Goal: Information Seeking & Learning: Learn about a topic

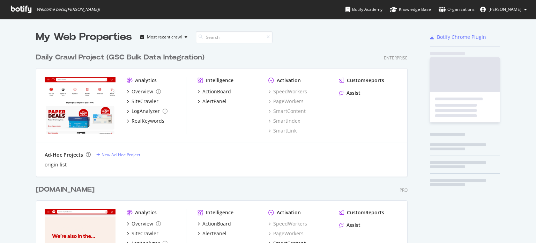
scroll to position [237, 526]
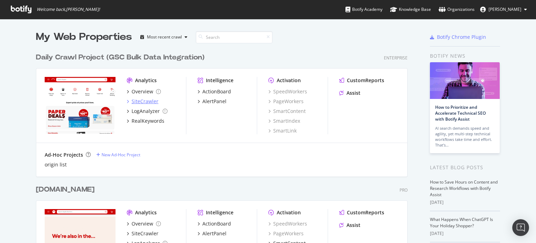
click at [142, 101] on div "SiteCrawler" at bounding box center [145, 101] width 27 height 7
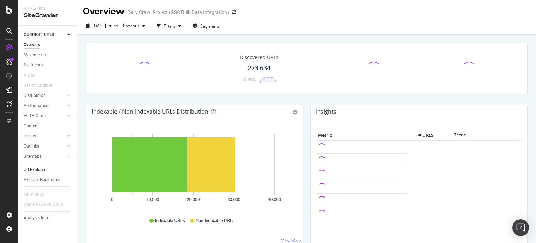
click at [36, 168] on div "Url Explorer" at bounding box center [35, 169] width 22 height 7
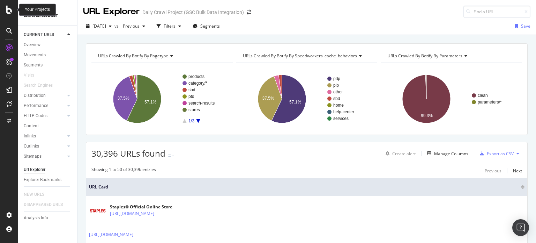
click at [12, 10] on div at bounding box center [9, 10] width 17 height 8
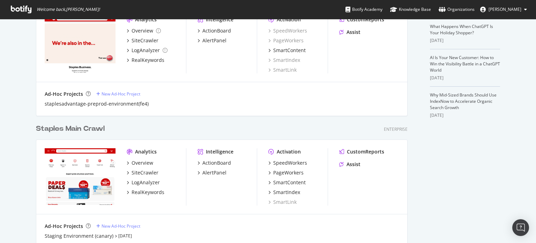
scroll to position [210, 0]
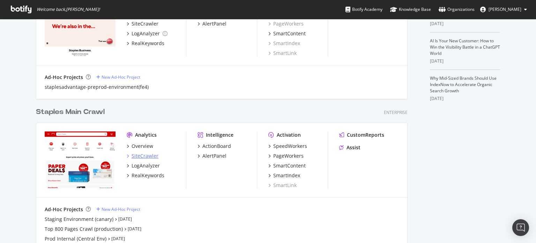
click at [138, 154] on div "SiteCrawler" at bounding box center [145, 155] width 27 height 7
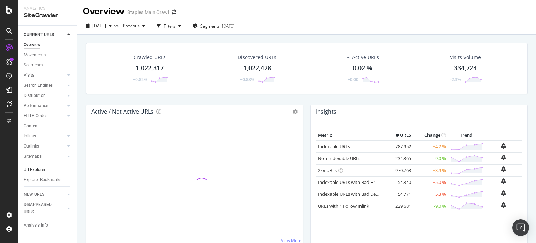
click at [33, 166] on div "Url Explorer" at bounding box center [35, 169] width 22 height 7
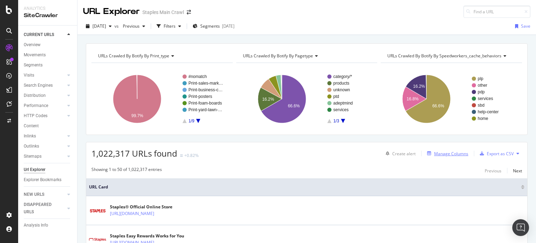
click at [446, 153] on div "Manage Columns" at bounding box center [451, 154] width 34 height 6
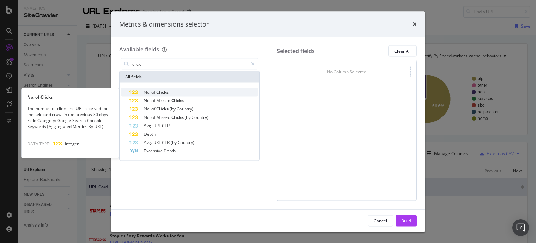
type input "click"
click at [168, 92] on span "Clicks" at bounding box center [162, 92] width 12 height 6
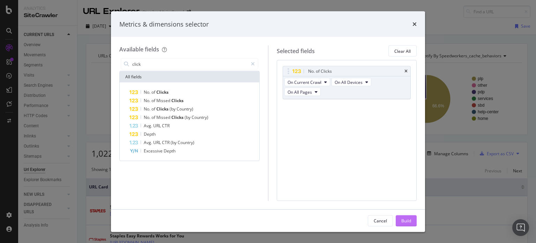
click at [404, 216] on div "Build" at bounding box center [407, 220] width 10 height 10
